Goal: Transaction & Acquisition: Purchase product/service

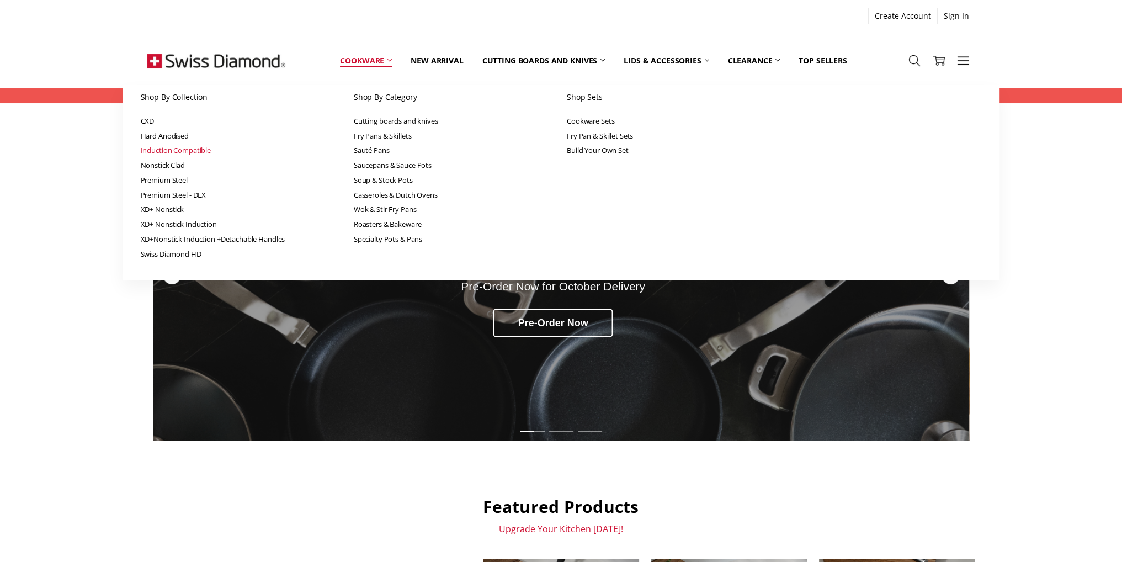
click at [178, 150] on link "Induction Compatible" at bounding box center [241, 150] width 201 height 15
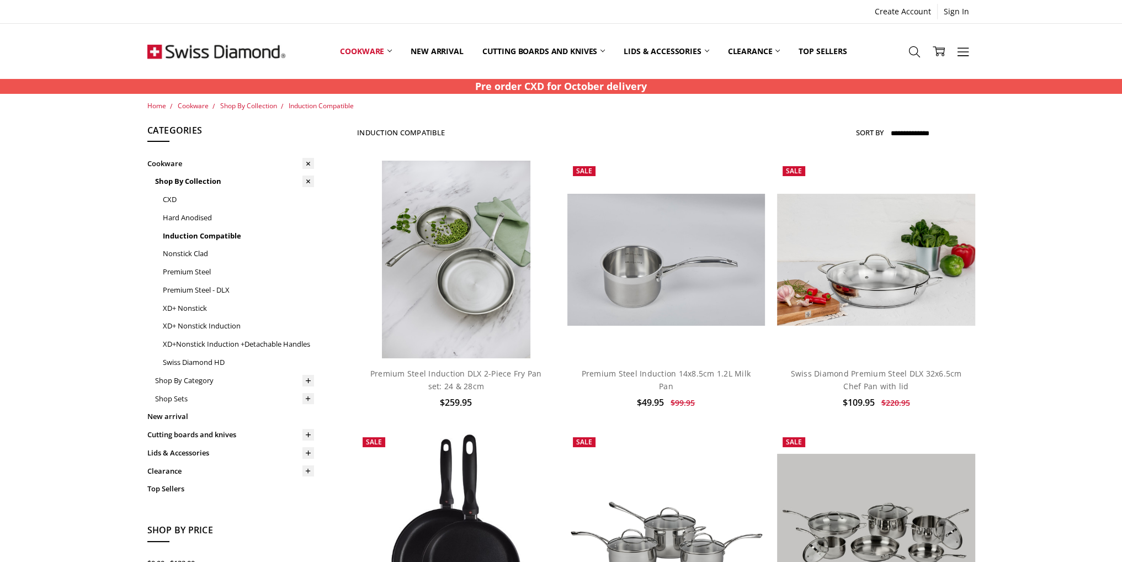
click at [878, 134] on label "Sort By" at bounding box center [870, 133] width 28 height 18
click at [889, 134] on select "**********" at bounding box center [932, 134] width 86 height 18
click at [871, 132] on label "Sort By" at bounding box center [870, 133] width 28 height 18
click at [889, 132] on select "**********" at bounding box center [932, 134] width 86 height 18
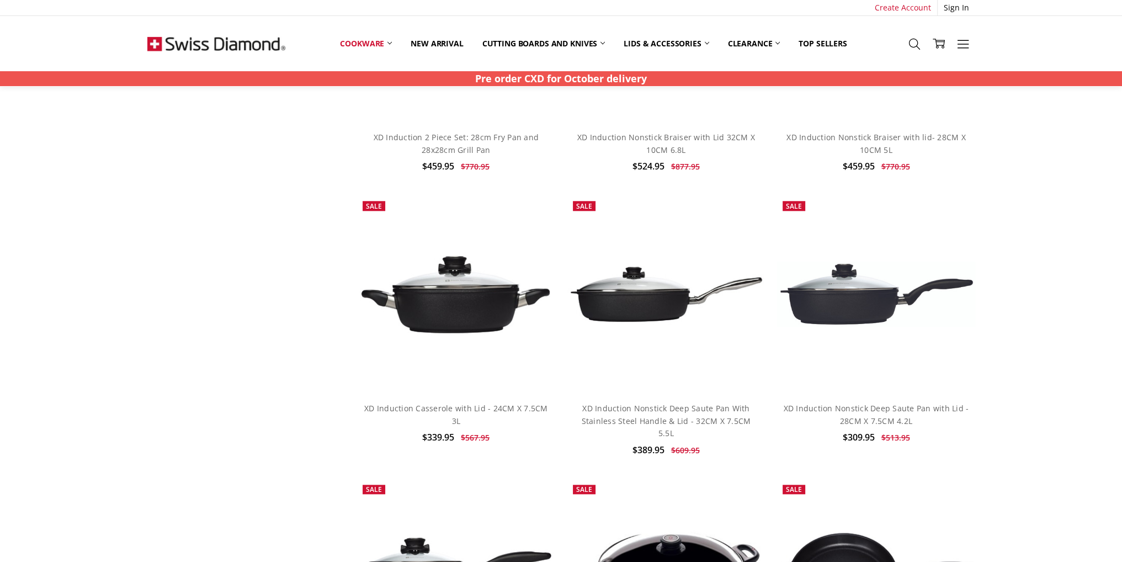
scroll to position [1325, 0]
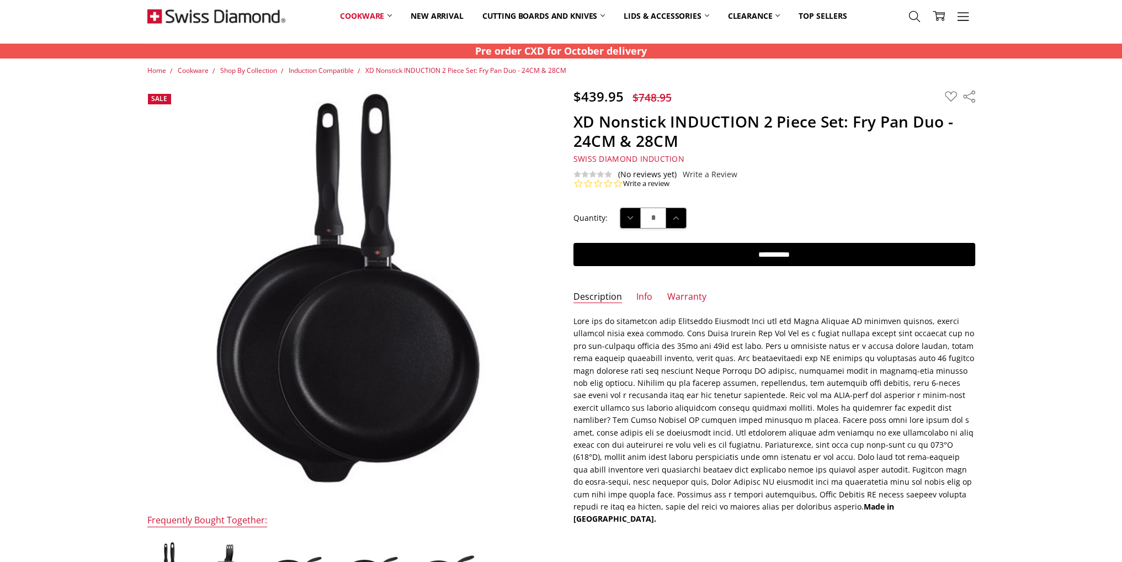
scroll to position [166, 0]
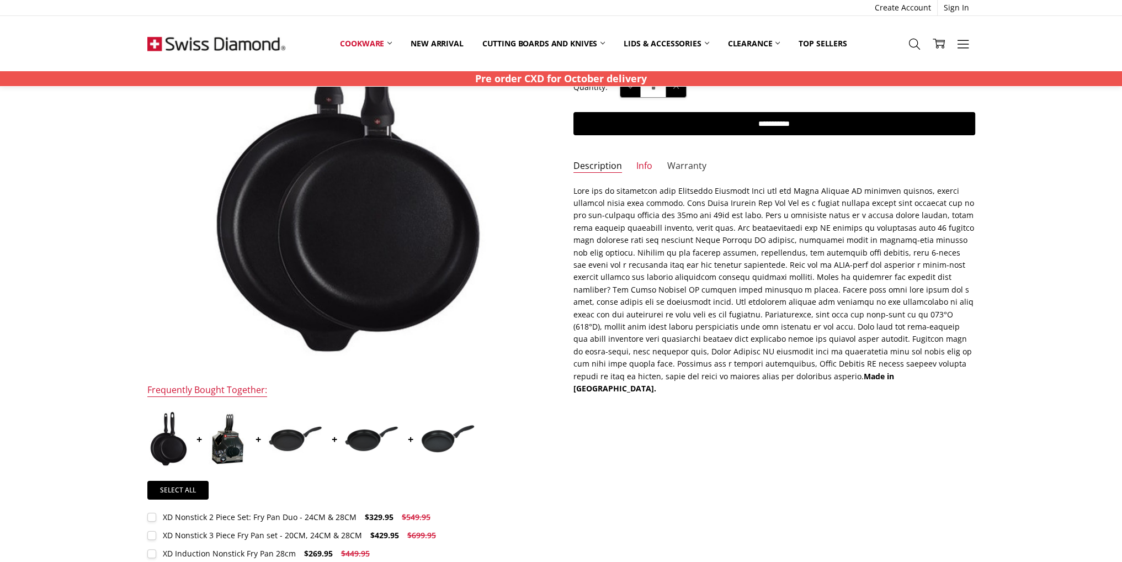
click at [674, 162] on link "Warranty" at bounding box center [686, 166] width 39 height 13
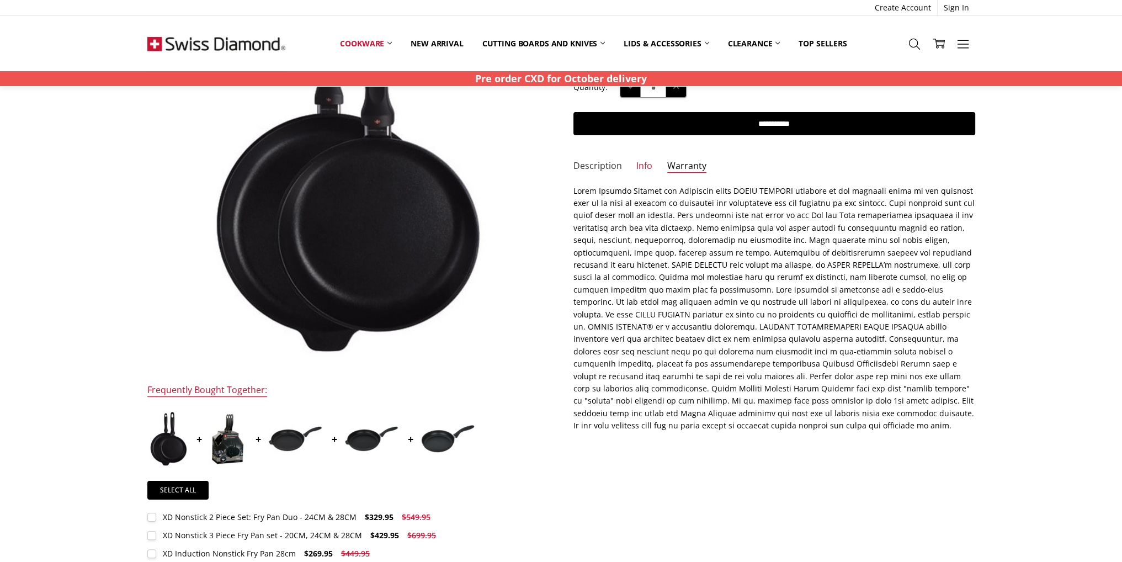
click at [600, 163] on link "Description" at bounding box center [597, 166] width 49 height 13
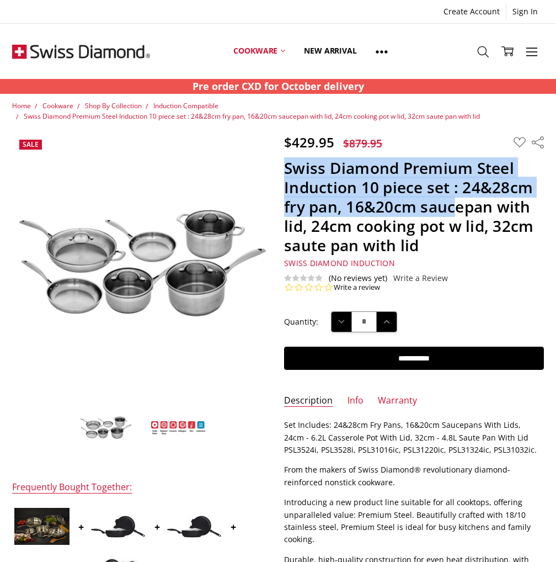
drag, startPoint x: 287, startPoint y: 162, endPoint x: 457, endPoint y: 201, distance: 173.7
click at [457, 204] on h1 "Swiss Diamond Premium Steel Induction 10 piece set : 24&28cm fry pan, 16&20cm s…" at bounding box center [413, 206] width 259 height 97
click at [452, 184] on h1 "Swiss Diamond Premium Steel Induction 10 piece set : 24&28cm fry pan, 16&20cm s…" at bounding box center [413, 206] width 259 height 97
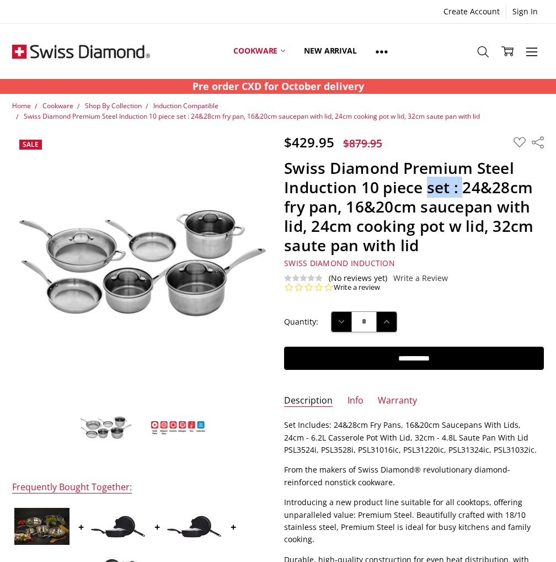
drag, startPoint x: 429, startPoint y: 184, endPoint x: 464, endPoint y: 195, distance: 37.0
click at [464, 195] on h1 "Swiss Diamond Premium Steel Induction 10 piece set : 24&28cm fry pan, 16&20cm s…" at bounding box center [413, 206] width 259 height 97
click at [365, 187] on h1 "Swiss Diamond Premium Steel Induction 10 piece set : 24&28cm fry pan, 16&20cm s…" at bounding box center [413, 206] width 259 height 97
drag, startPoint x: 362, startPoint y: 186, endPoint x: 483, endPoint y: 189, distance: 121.4
click at [483, 189] on h1 "Swiss Diamond Premium Steel Induction 10 piece set : 24&28cm fry pan, 16&20cm s…" at bounding box center [413, 206] width 259 height 97
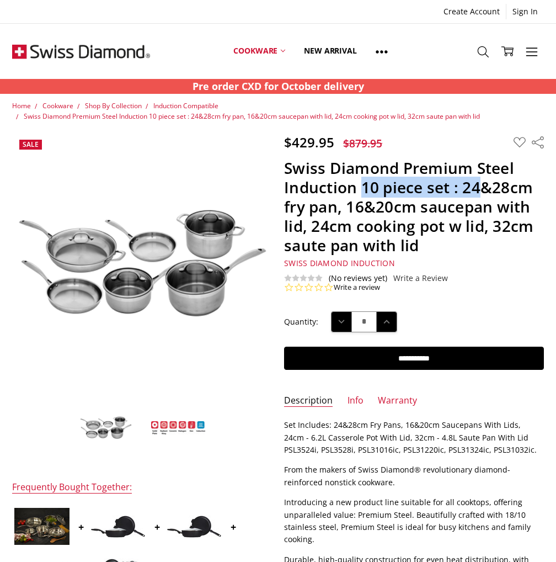
click at [458, 186] on h1 "Swiss Diamond Premium Steel Induction 10 piece set : 24&28cm fry pan, 16&20cm s…" at bounding box center [413, 206] width 259 height 97
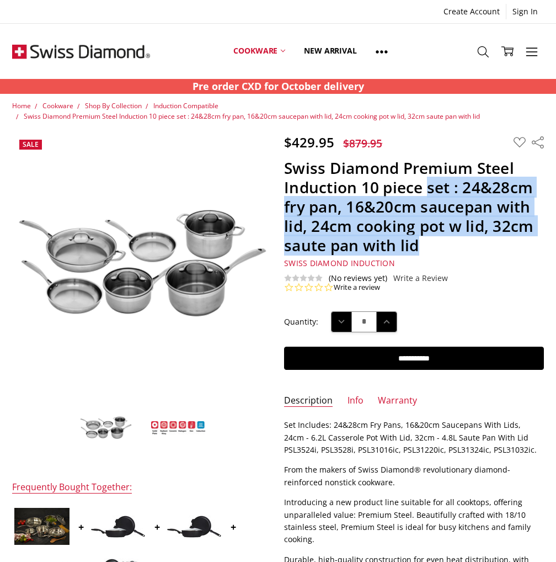
drag, startPoint x: 429, startPoint y: 186, endPoint x: 443, endPoint y: 240, distance: 55.8
click at [443, 240] on h1 "Swiss Diamond Premium Steel Induction 10 piece set : 24&28cm fry pan, 16&20cm s…" at bounding box center [413, 206] width 259 height 97
copy h1 "set : 24&28cm fry pan, 16&20cm saucepan with lid, 24cm cooking pot w lid, 32cm …"
click at [99, 425] on img at bounding box center [105, 427] width 55 height 25
click at [100, 425] on img at bounding box center [105, 427] width 55 height 25
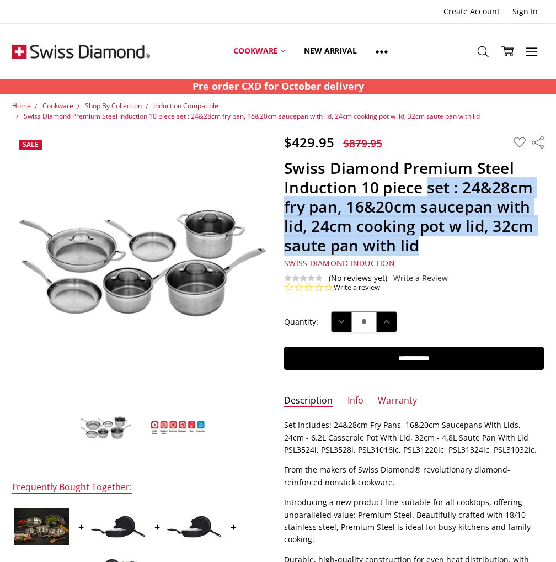
click at [177, 429] on img at bounding box center [178, 427] width 55 height 14
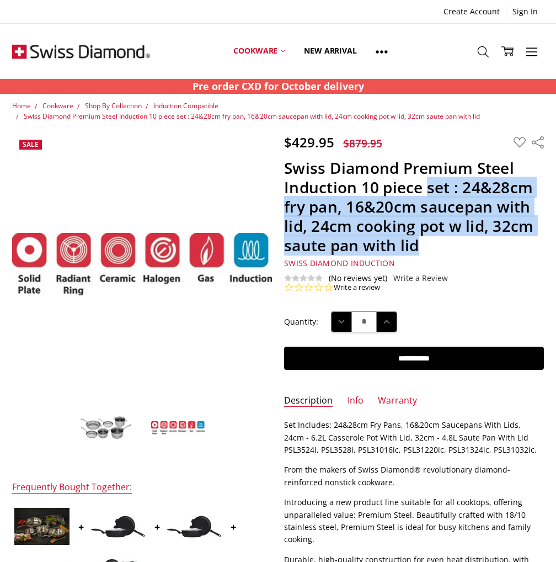
click at [95, 422] on img at bounding box center [105, 427] width 55 height 25
